Goal: Information Seeking & Learning: Find contact information

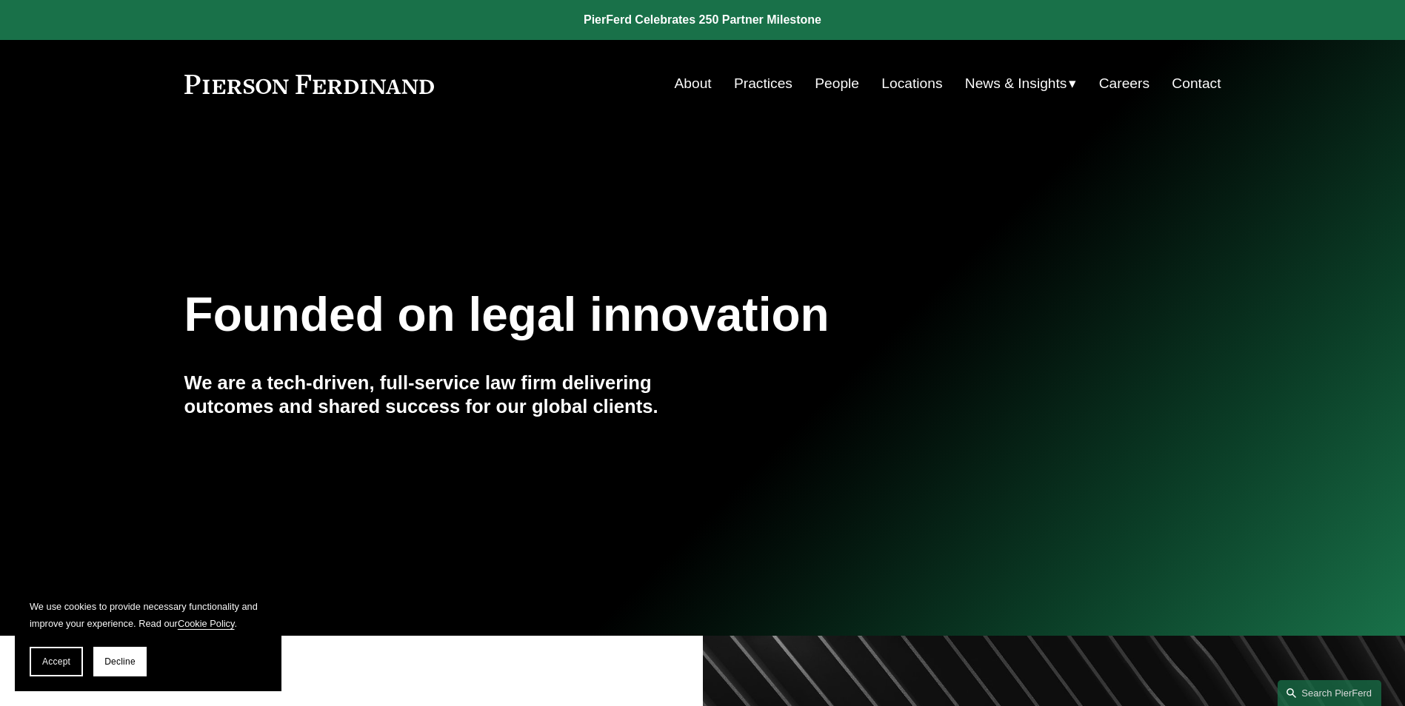
click at [830, 85] on link "People" at bounding box center [837, 84] width 44 height 28
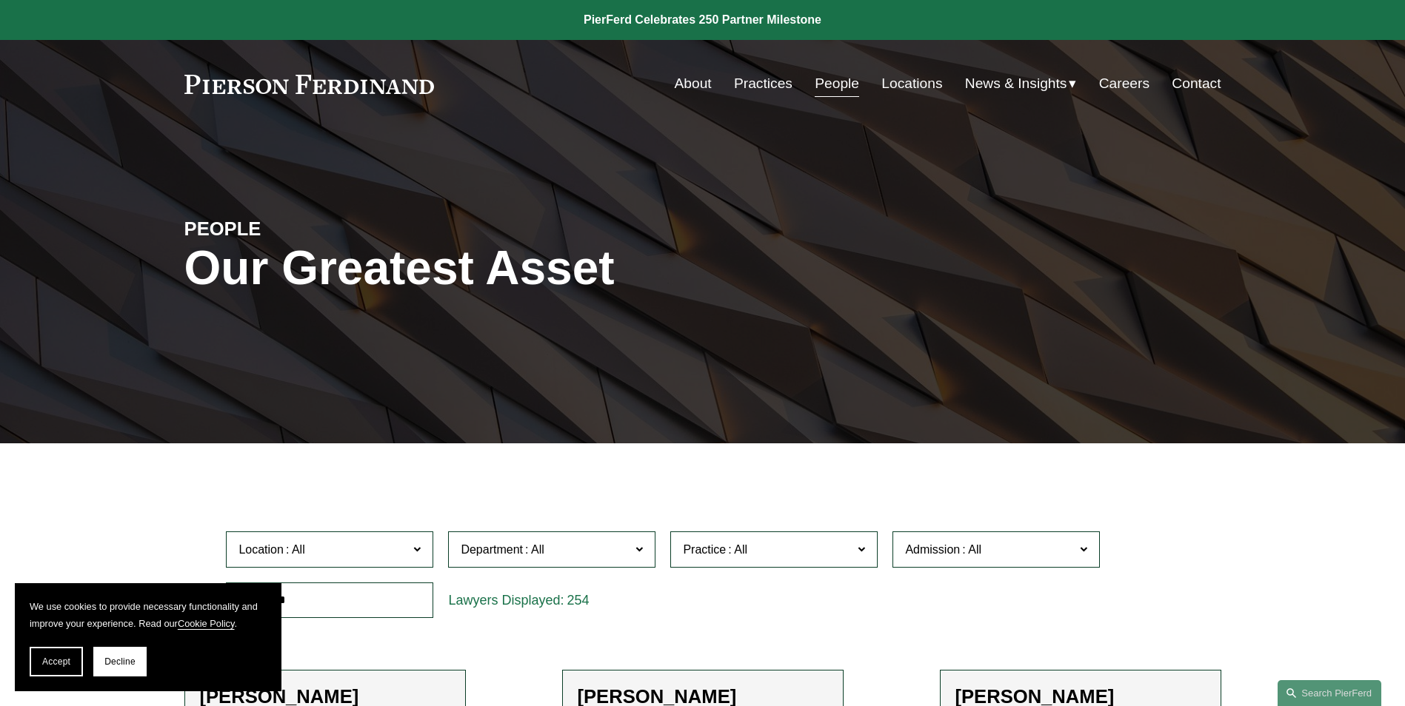
click at [412, 549] on label "Location" at bounding box center [329, 550] width 207 height 36
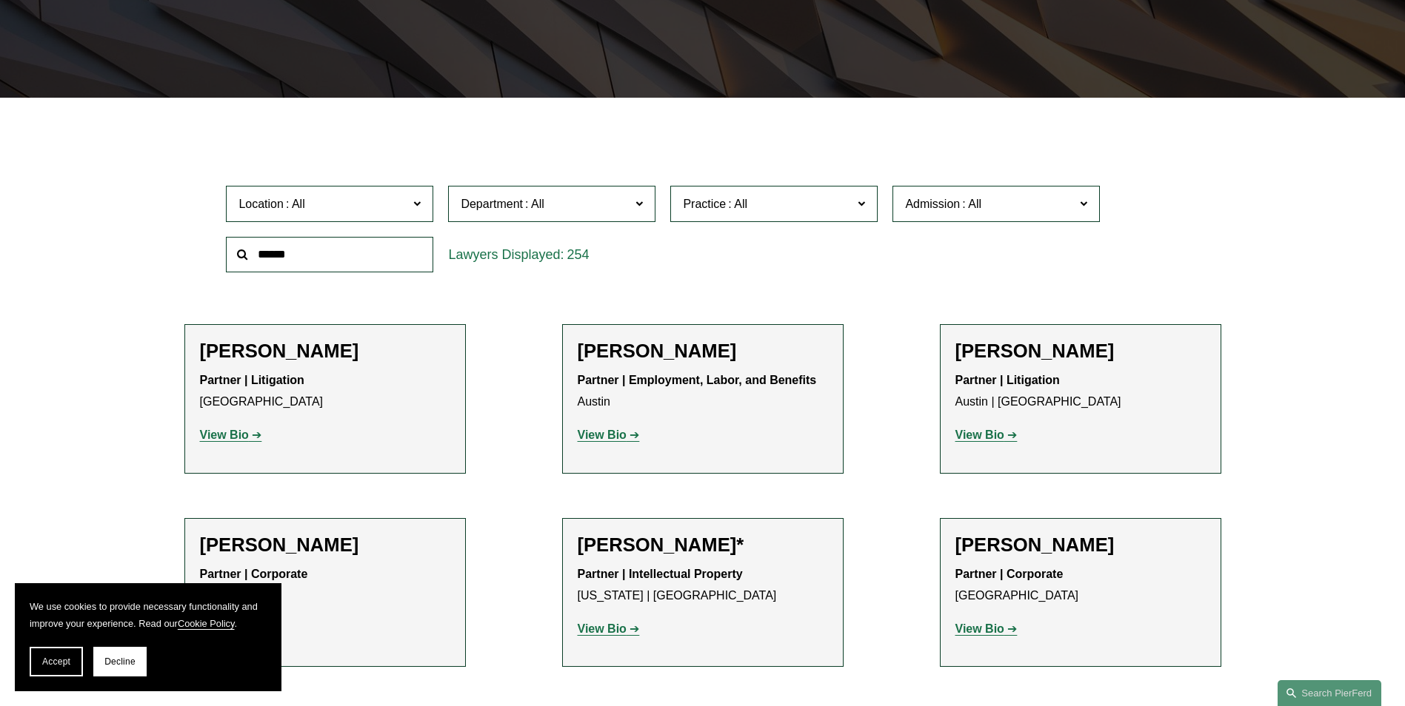
scroll to position [512, 0]
click at [0, 0] on link "[GEOGRAPHIC_DATA]" at bounding box center [0, 0] width 0 height 0
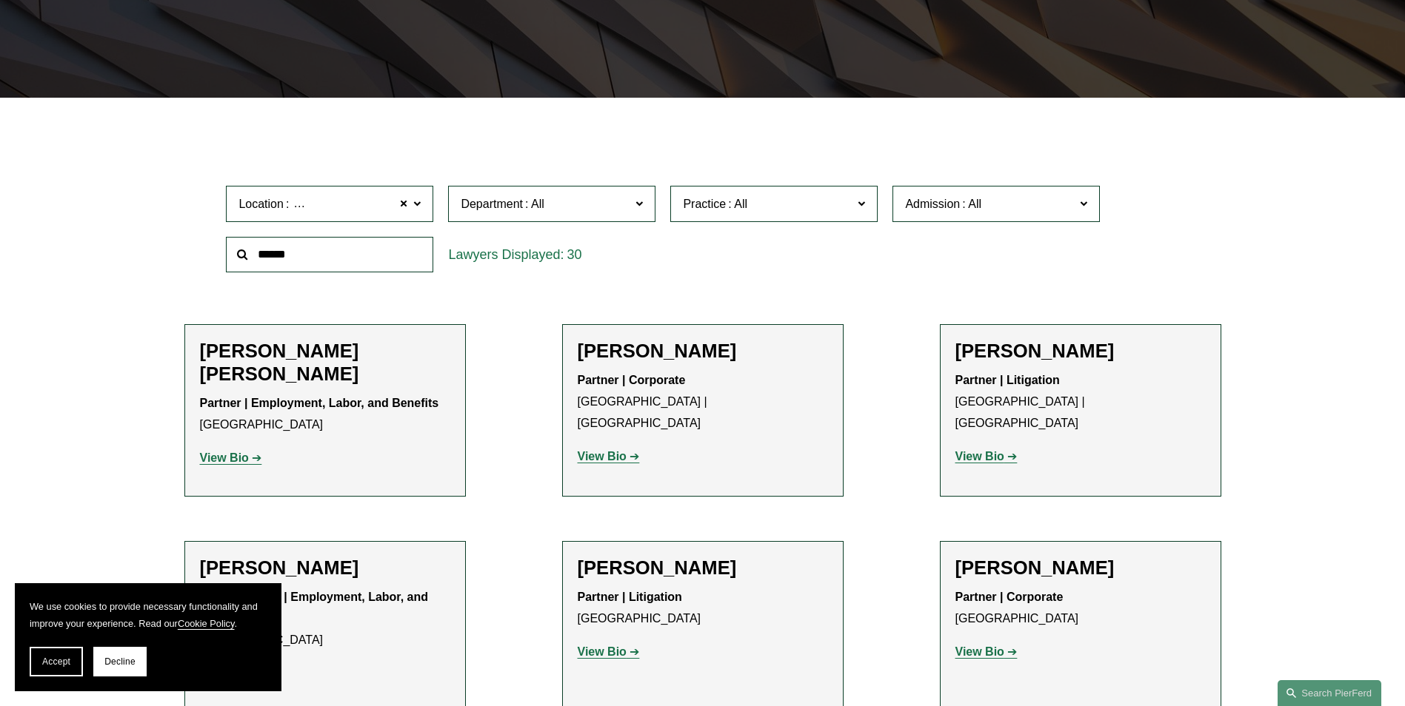
click at [637, 201] on span at bounding box center [638, 202] width 7 height 19
click at [0, 0] on link "Litigation" at bounding box center [0, 0] width 0 height 0
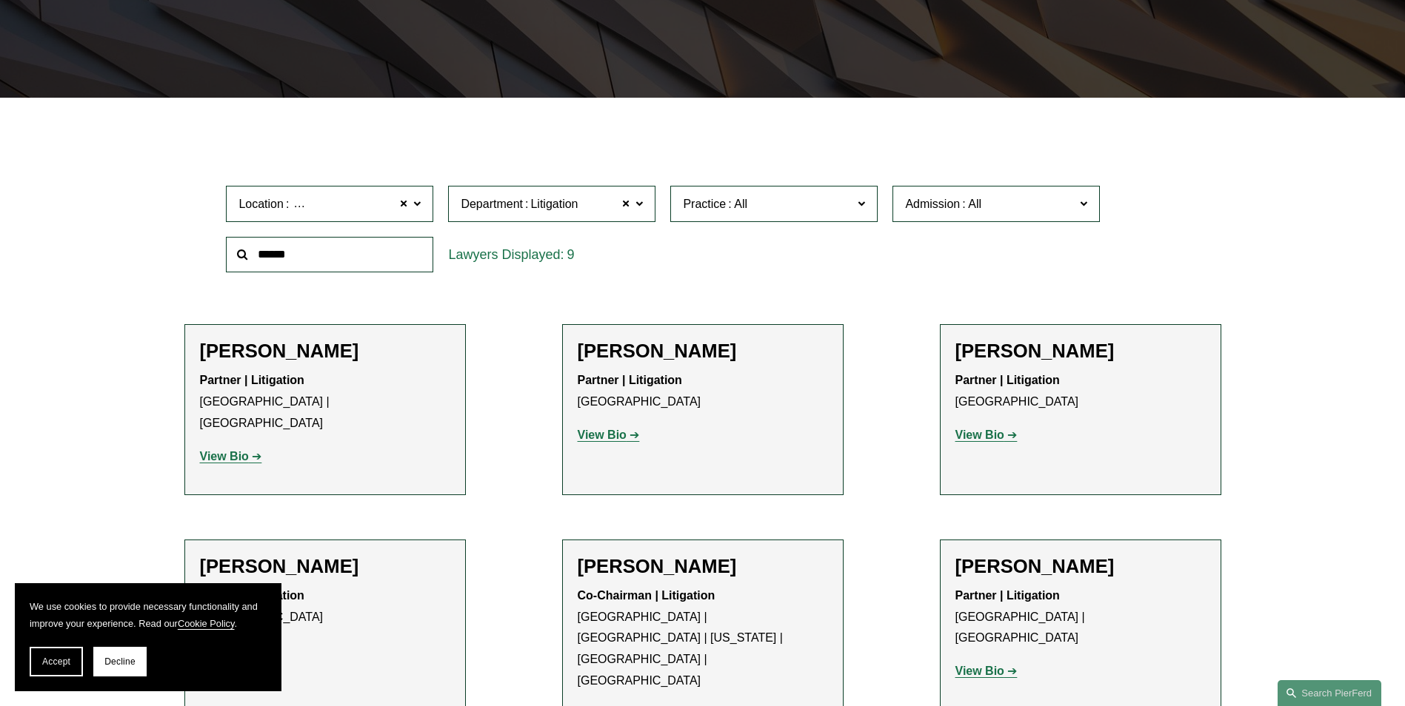
click at [859, 201] on span at bounding box center [861, 202] width 7 height 19
drag, startPoint x: 876, startPoint y: 228, endPoint x: 880, endPoint y: 290, distance: 62.3
click at [880, 290] on ul "Filter Location Philadelphia Philadelphia All Atlanta Austin Boston Charlotte C…" at bounding box center [702, 584] width 1121 height 900
click at [0, 0] on link "Environmental, Health, and Safety" at bounding box center [0, 0] width 0 height 0
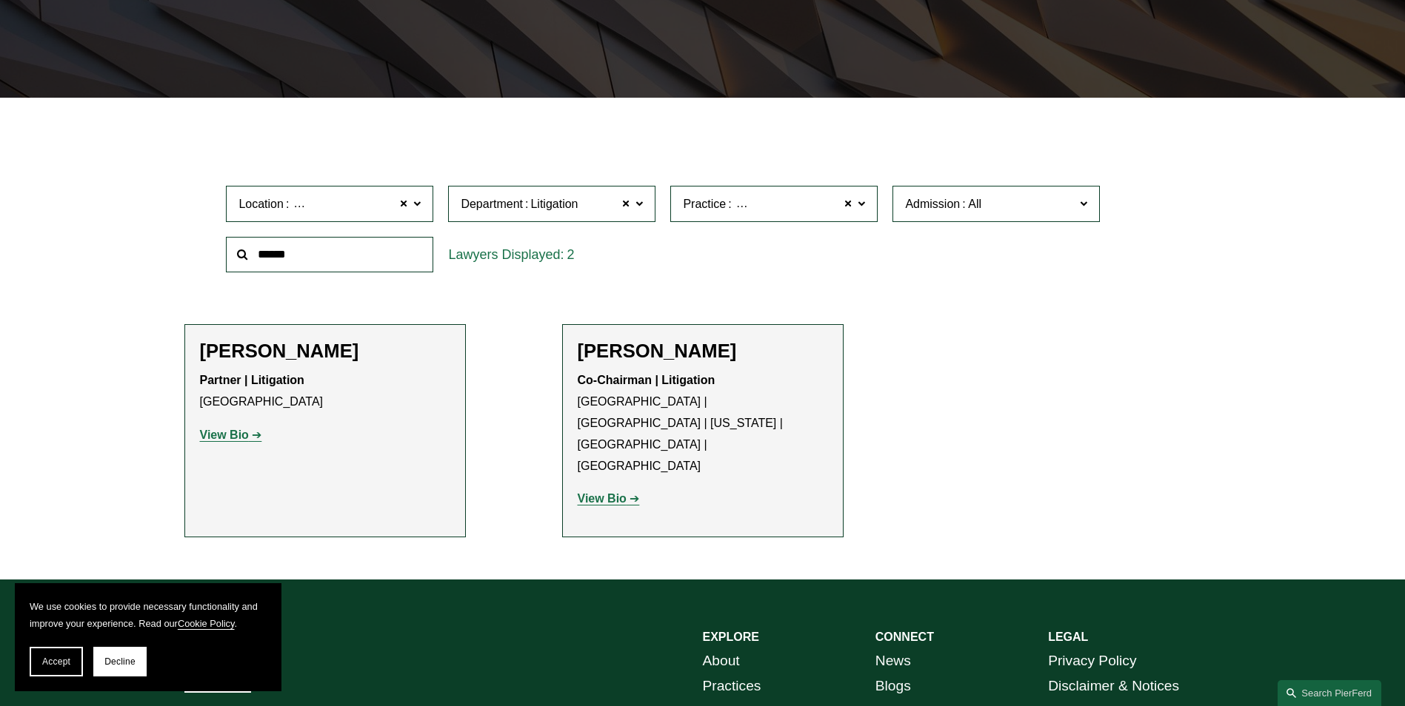
click at [388, 395] on p "Partner | Litigation Philadelphia" at bounding box center [325, 391] width 250 height 43
click at [227, 438] on strong "View Bio" at bounding box center [224, 435] width 49 height 13
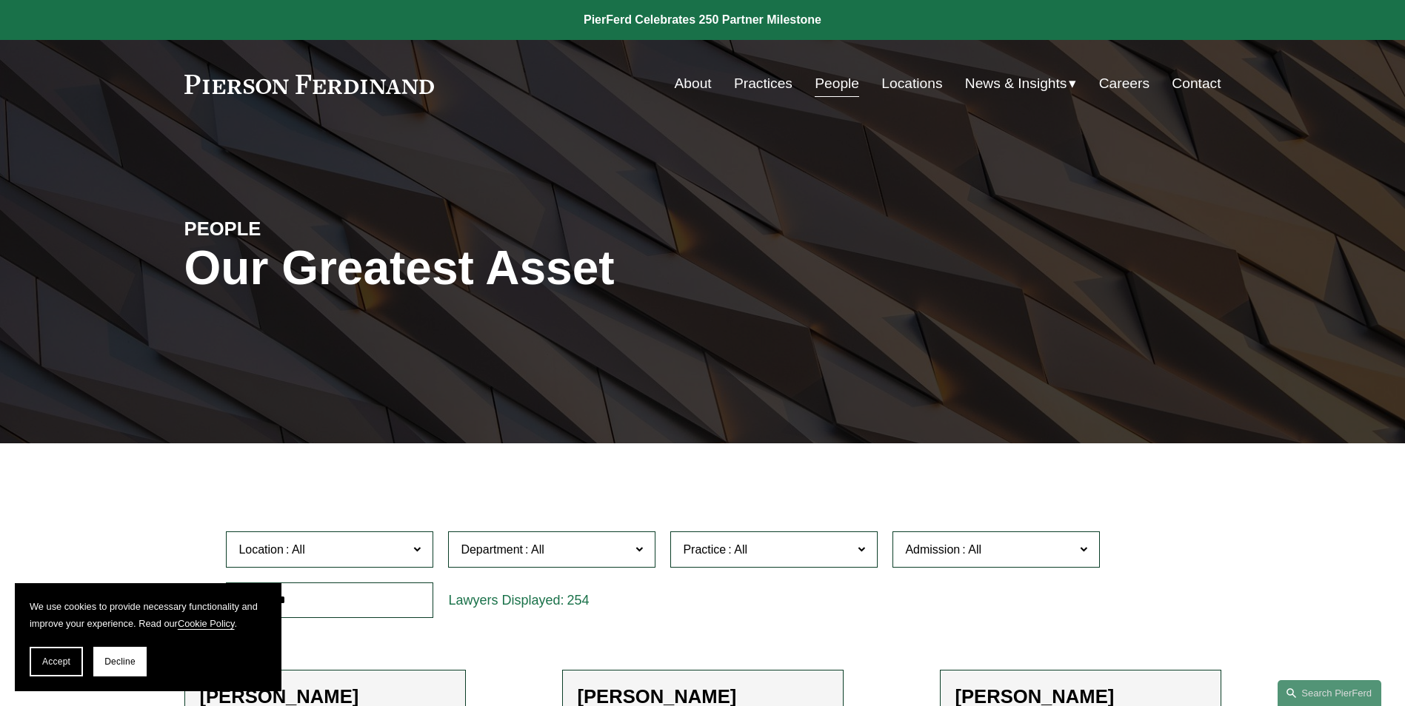
click at [421, 546] on span at bounding box center [416, 548] width 7 height 19
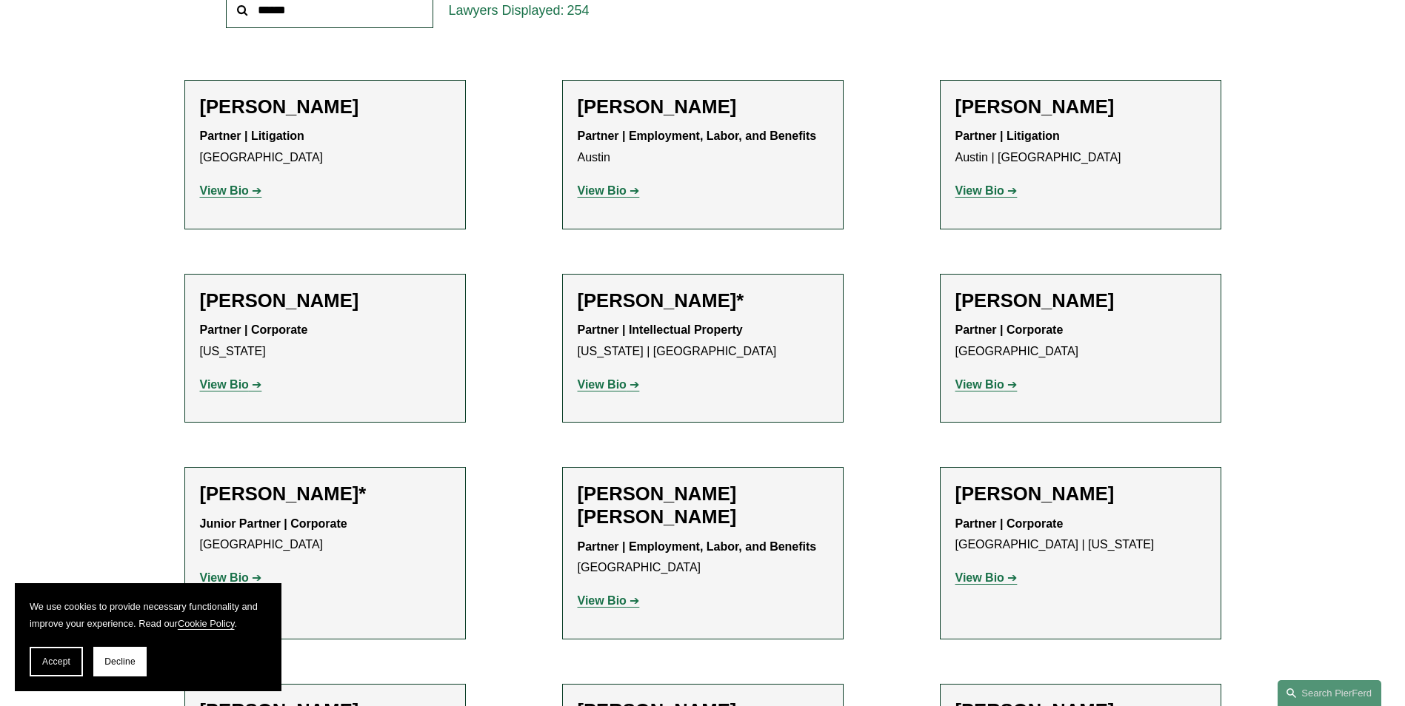
scroll to position [481, 0]
drag, startPoint x: 432, startPoint y: 15, endPoint x: 423, endPoint y: 149, distance: 134.3
click at [0, 0] on ul "All [GEOGRAPHIC_DATA] [GEOGRAPHIC_DATA] [GEOGRAPHIC_DATA] [GEOGRAPHIC_DATA] [GE…" at bounding box center [0, 0] width 0 height 0
click at [0, 0] on link "[GEOGRAPHIC_DATA]" at bounding box center [0, 0] width 0 height 0
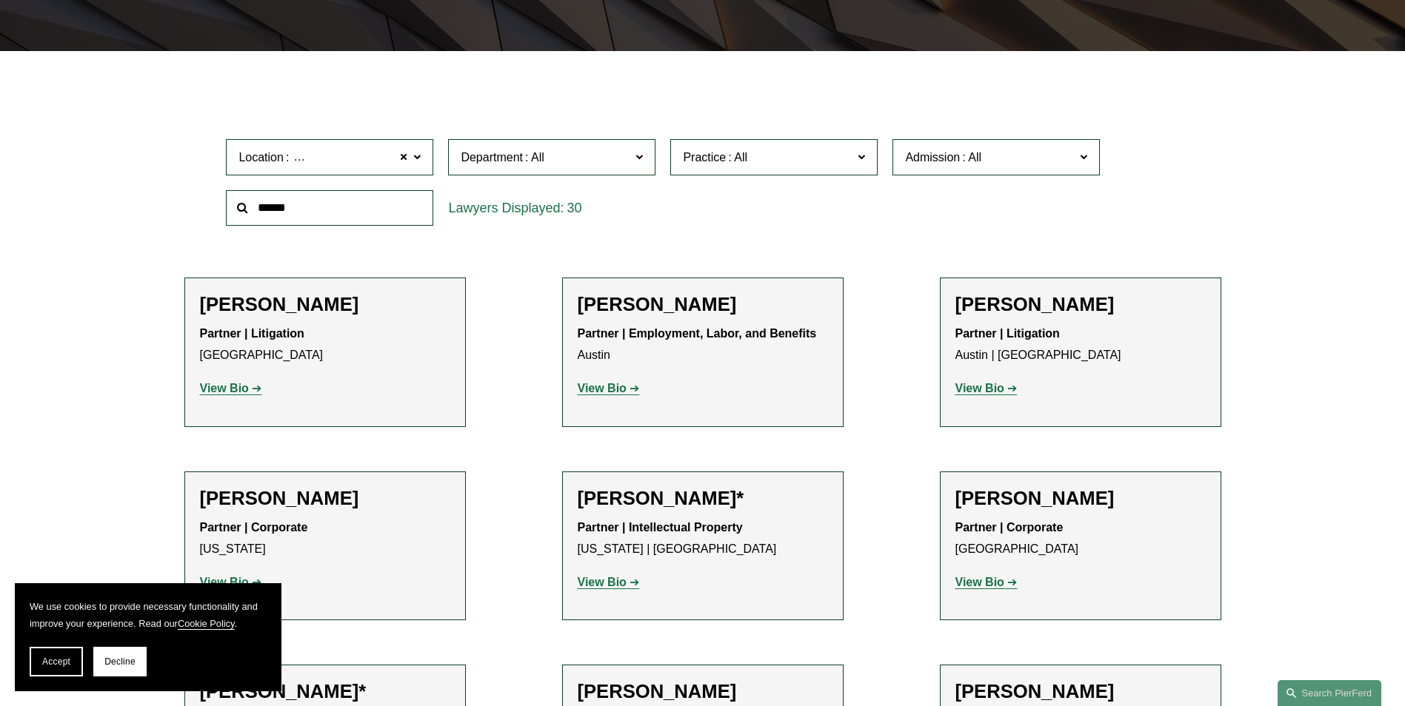
scroll to position [295, 0]
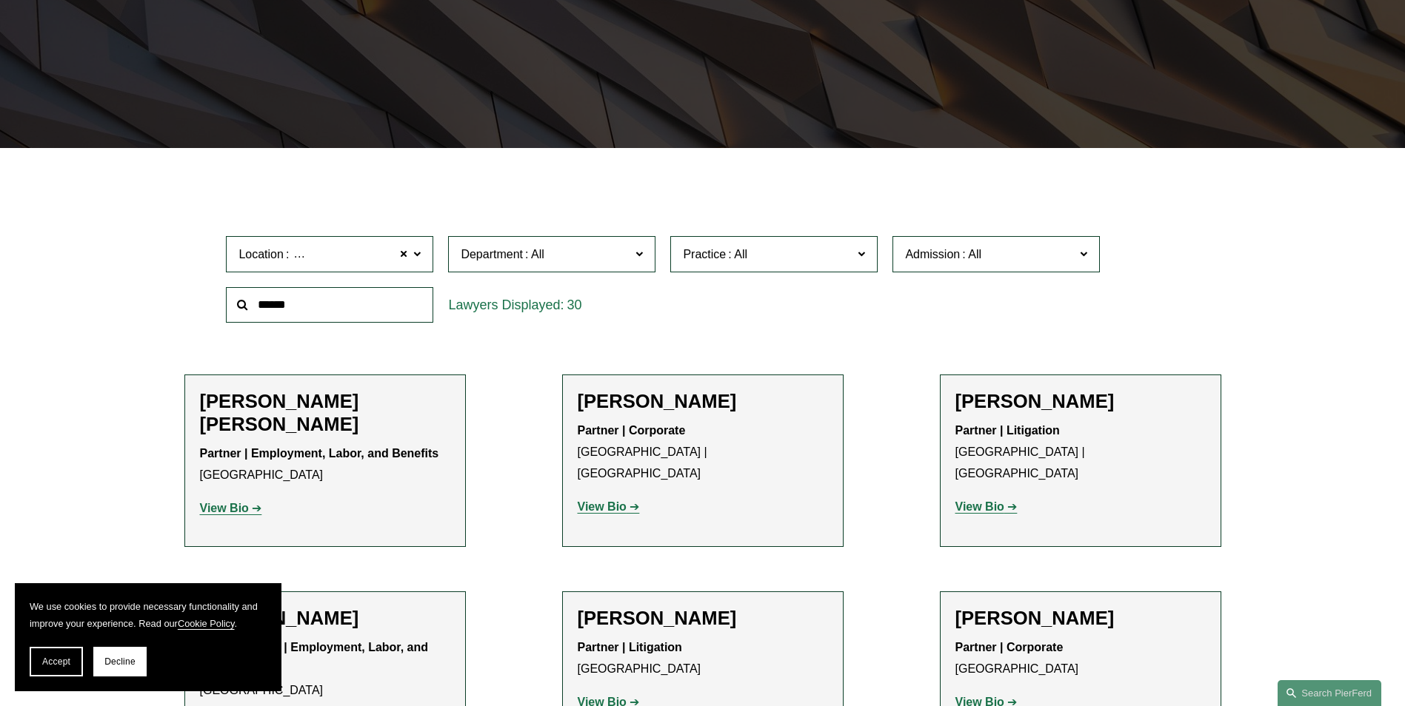
click at [640, 255] on span at bounding box center [638, 253] width 7 height 19
click at [0, 0] on link "Litigation" at bounding box center [0, 0] width 0 height 0
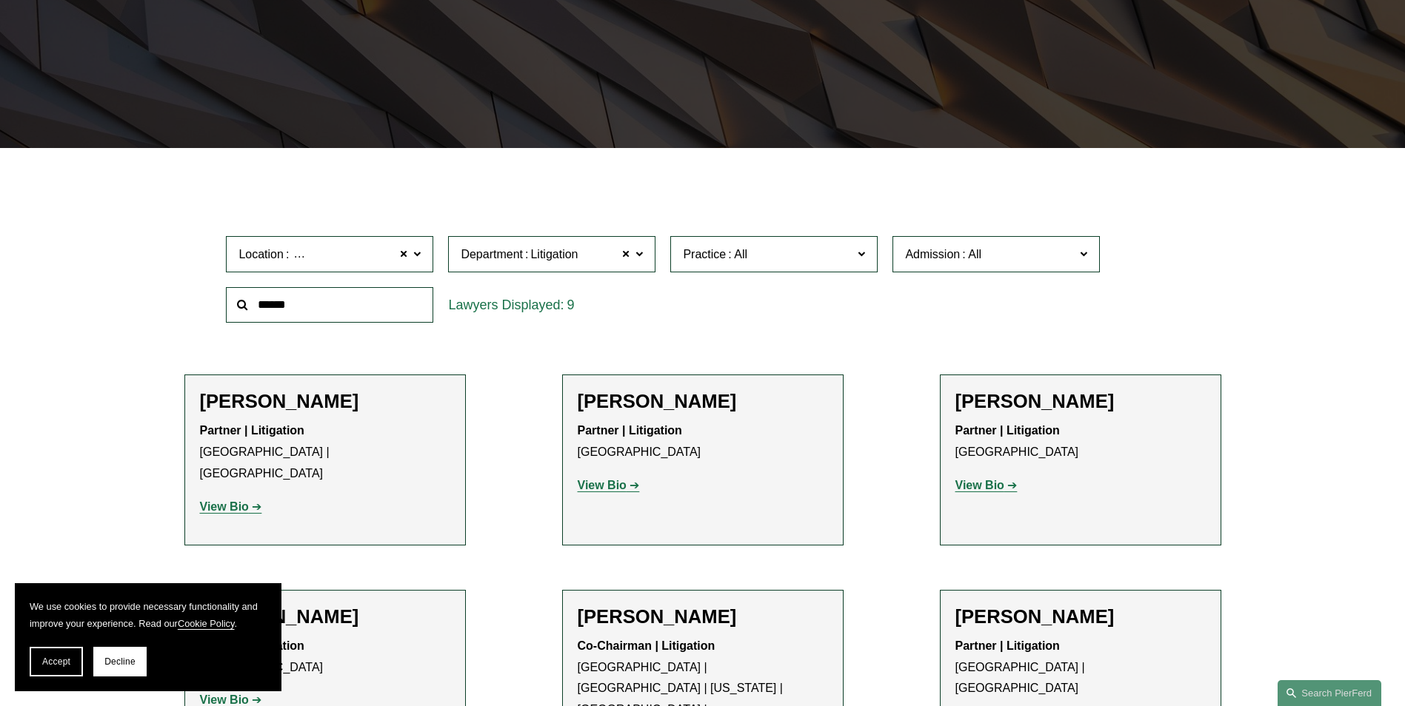
click at [981, 489] on strong "View Bio" at bounding box center [979, 485] width 49 height 13
